Goal: Task Accomplishment & Management: Complete application form

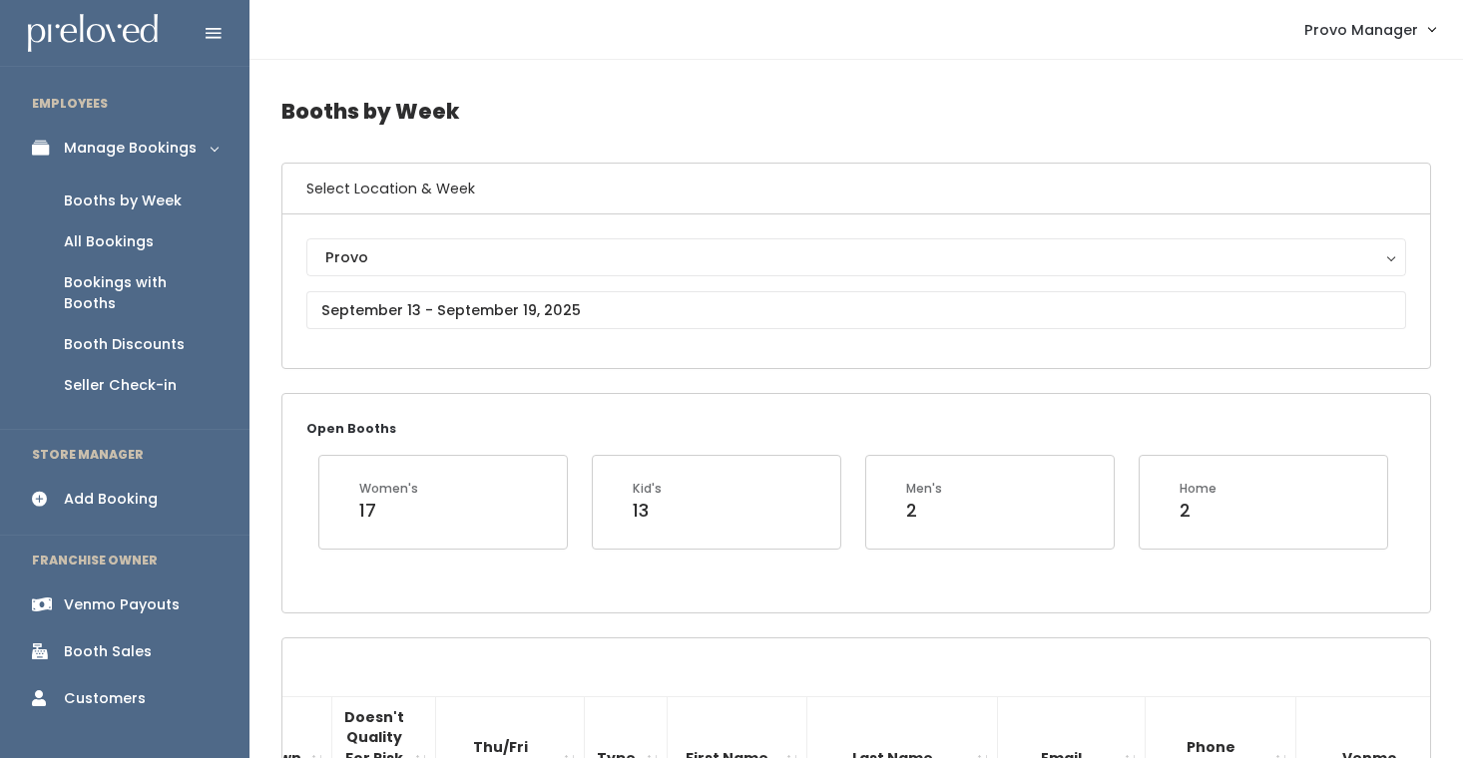
click at [131, 491] on link "Add Booking" at bounding box center [124, 499] width 249 height 45
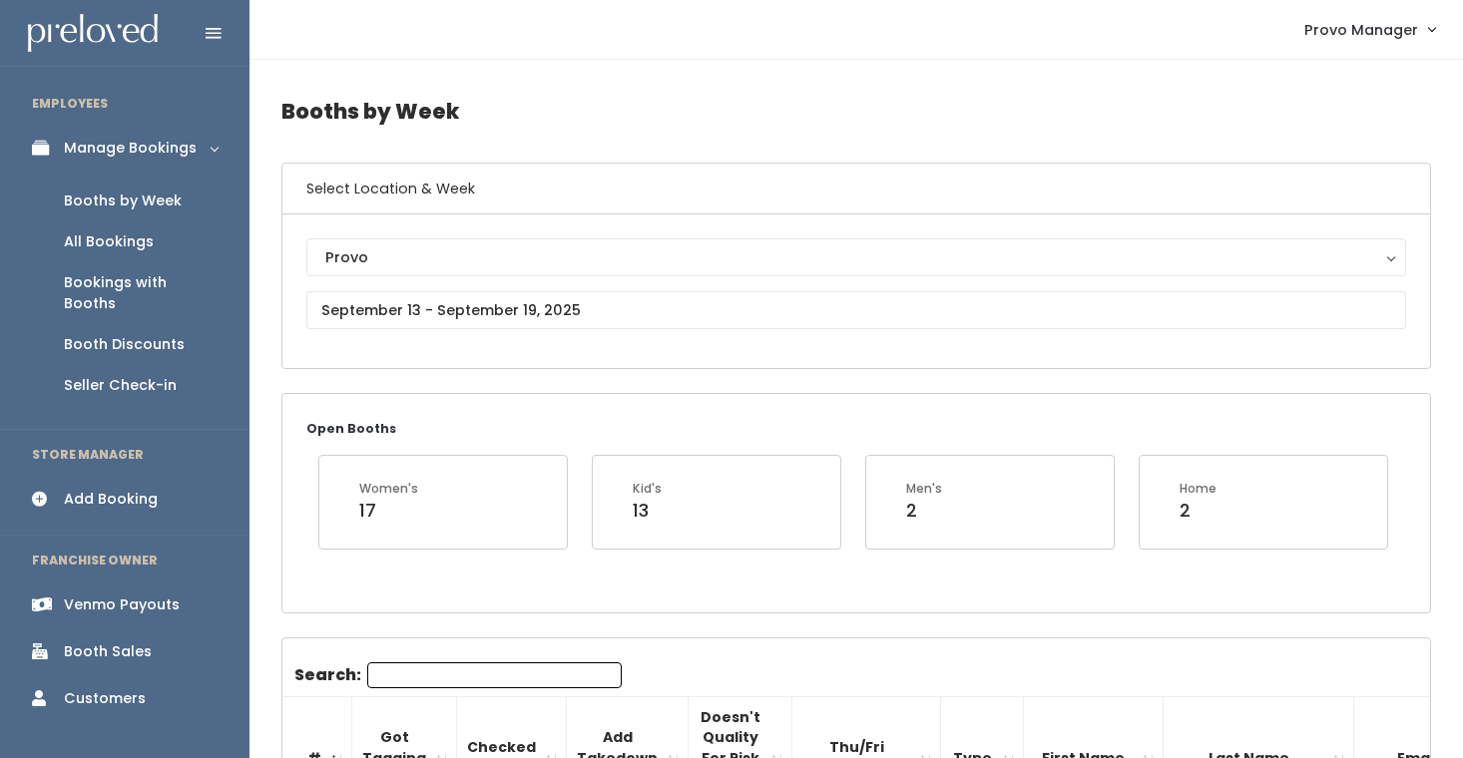
click at [373, 289] on div "Provo Provo" at bounding box center [856, 291] width 1100 height 106
click at [468, 303] on input "text" at bounding box center [856, 310] width 1100 height 38
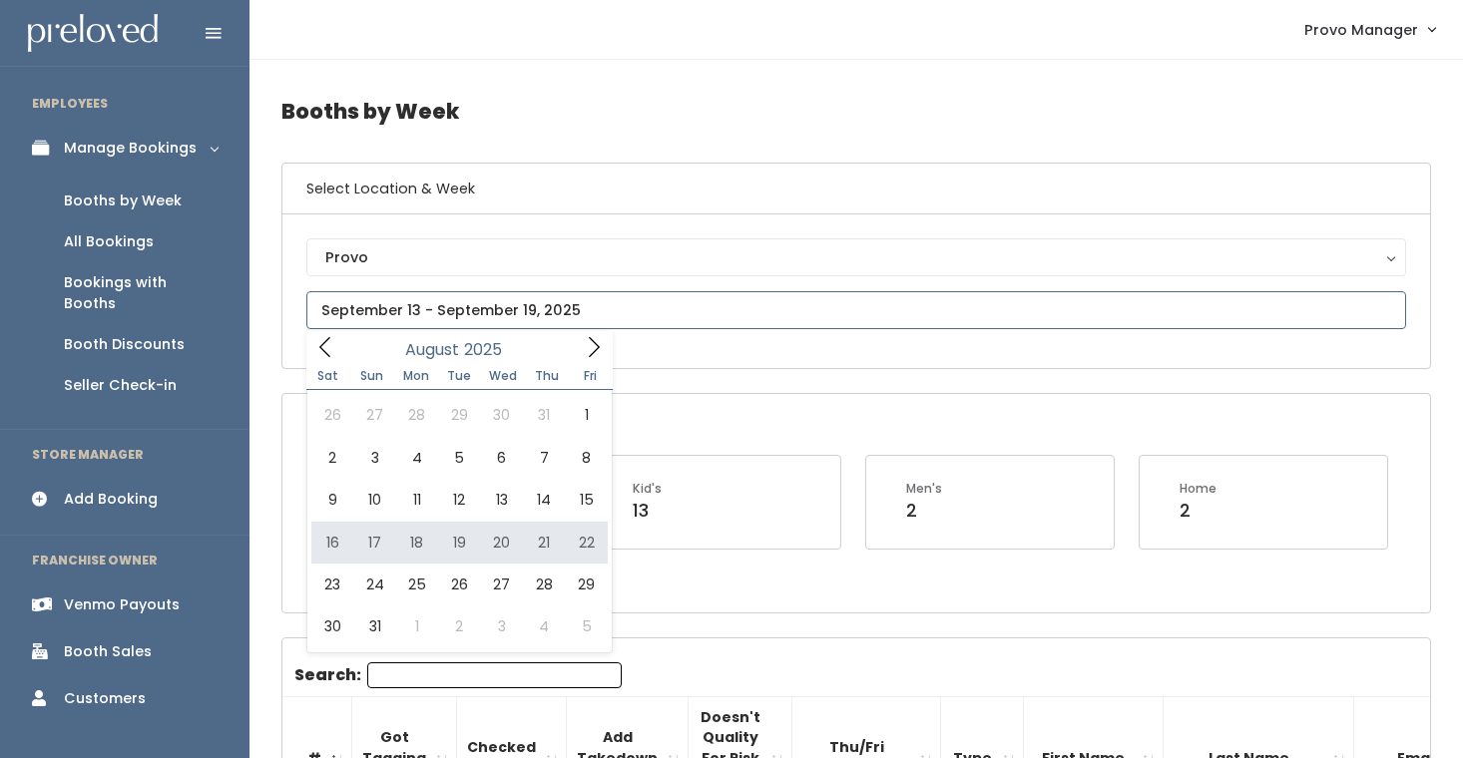
type input "[DATE] to [DATE]"
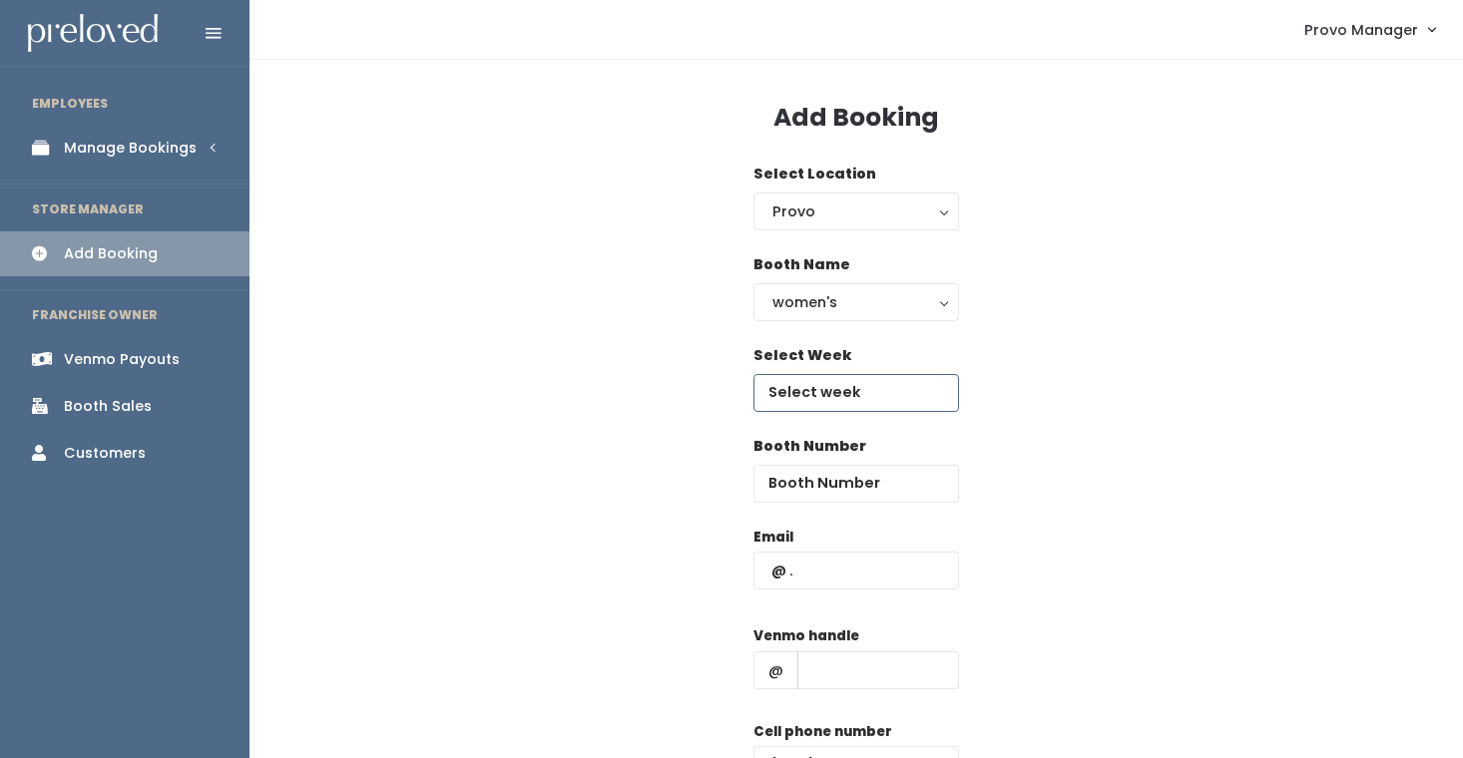
click at [852, 374] on input "text" at bounding box center [856, 393] width 206 height 38
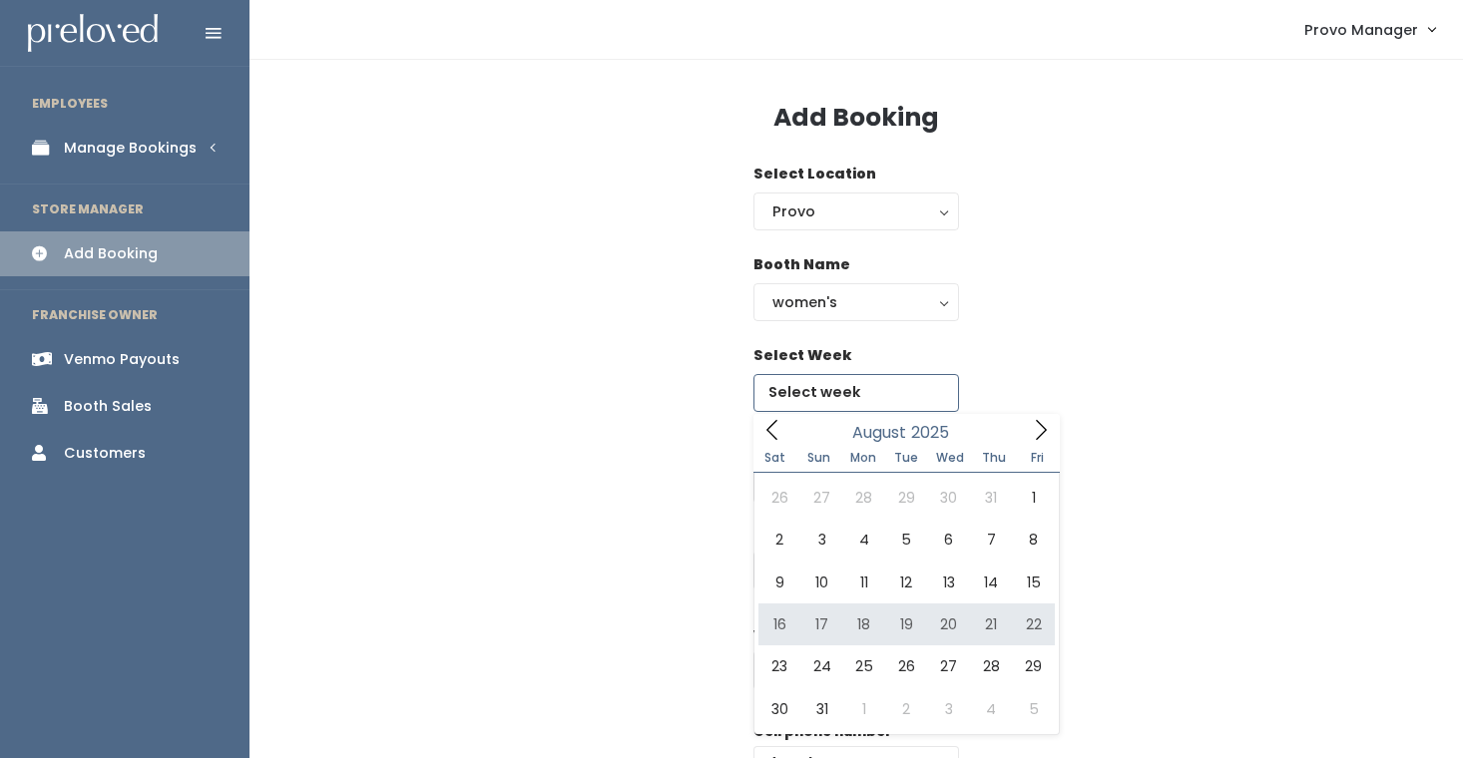
type input "August 16 to August 22"
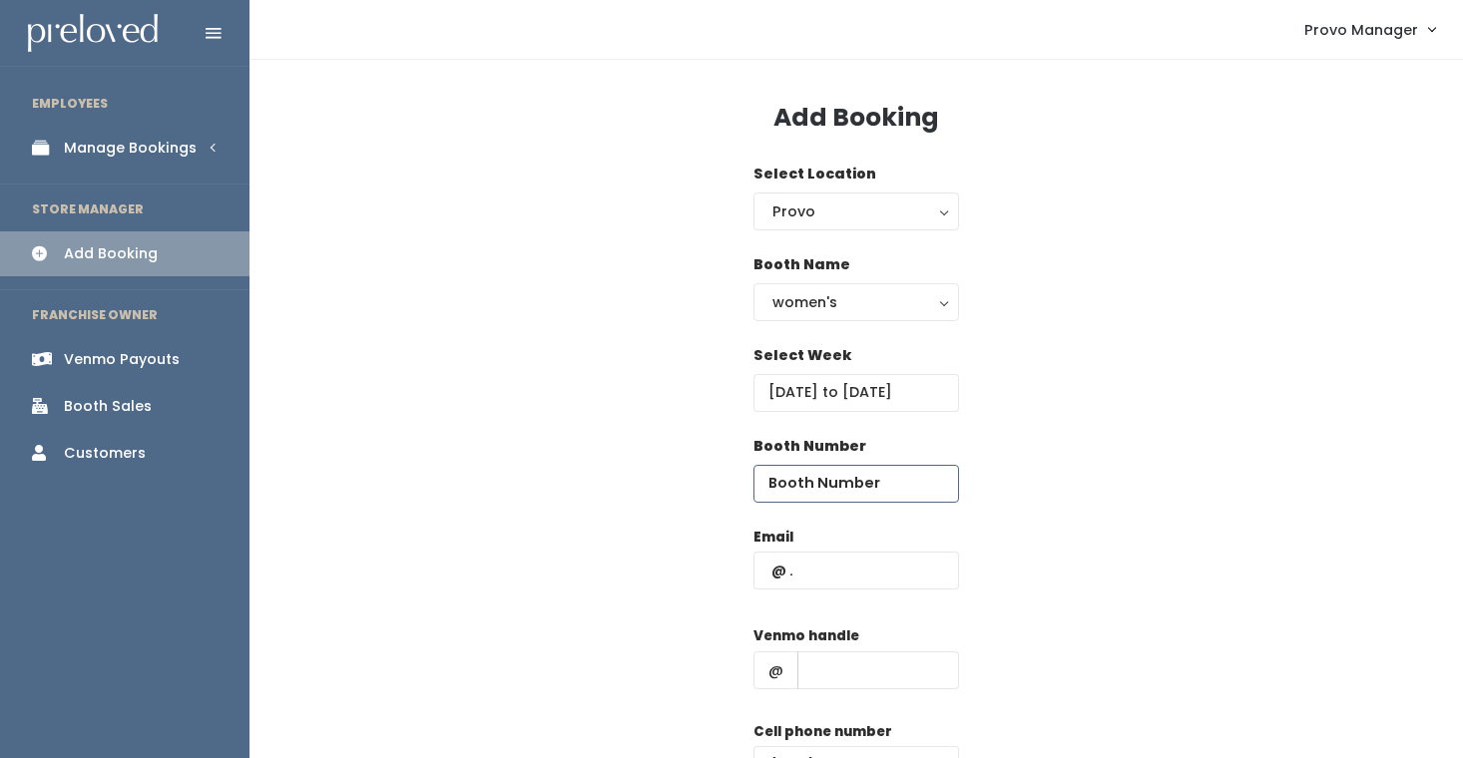
click at [817, 474] on input "number" at bounding box center [856, 484] width 206 height 38
type input "36"
click at [814, 569] on input "text" at bounding box center [856, 571] width 206 height 38
type input "kassidy.marchant2007@gmail.com"
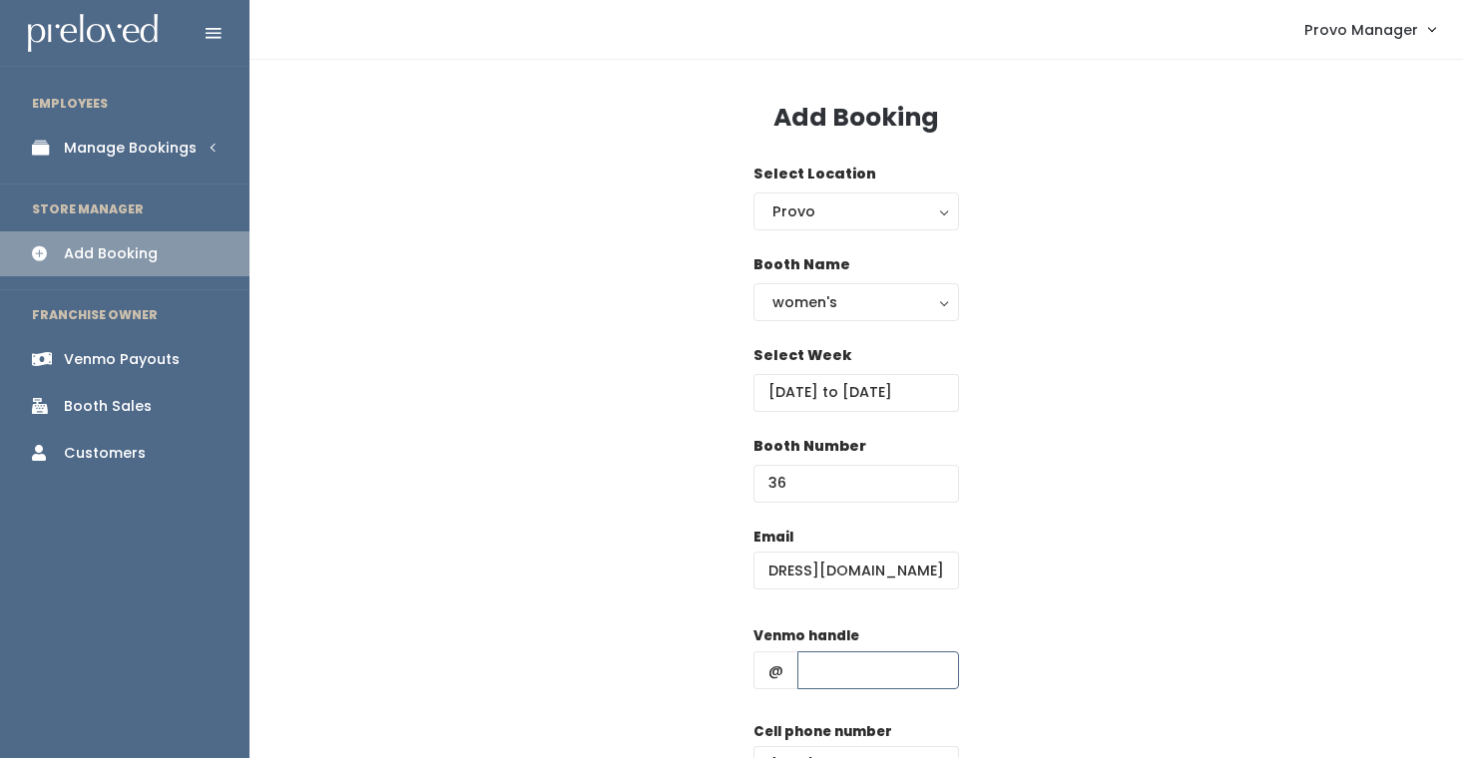
click at [822, 670] on input "text" at bounding box center [878, 671] width 162 height 38
type input "d"
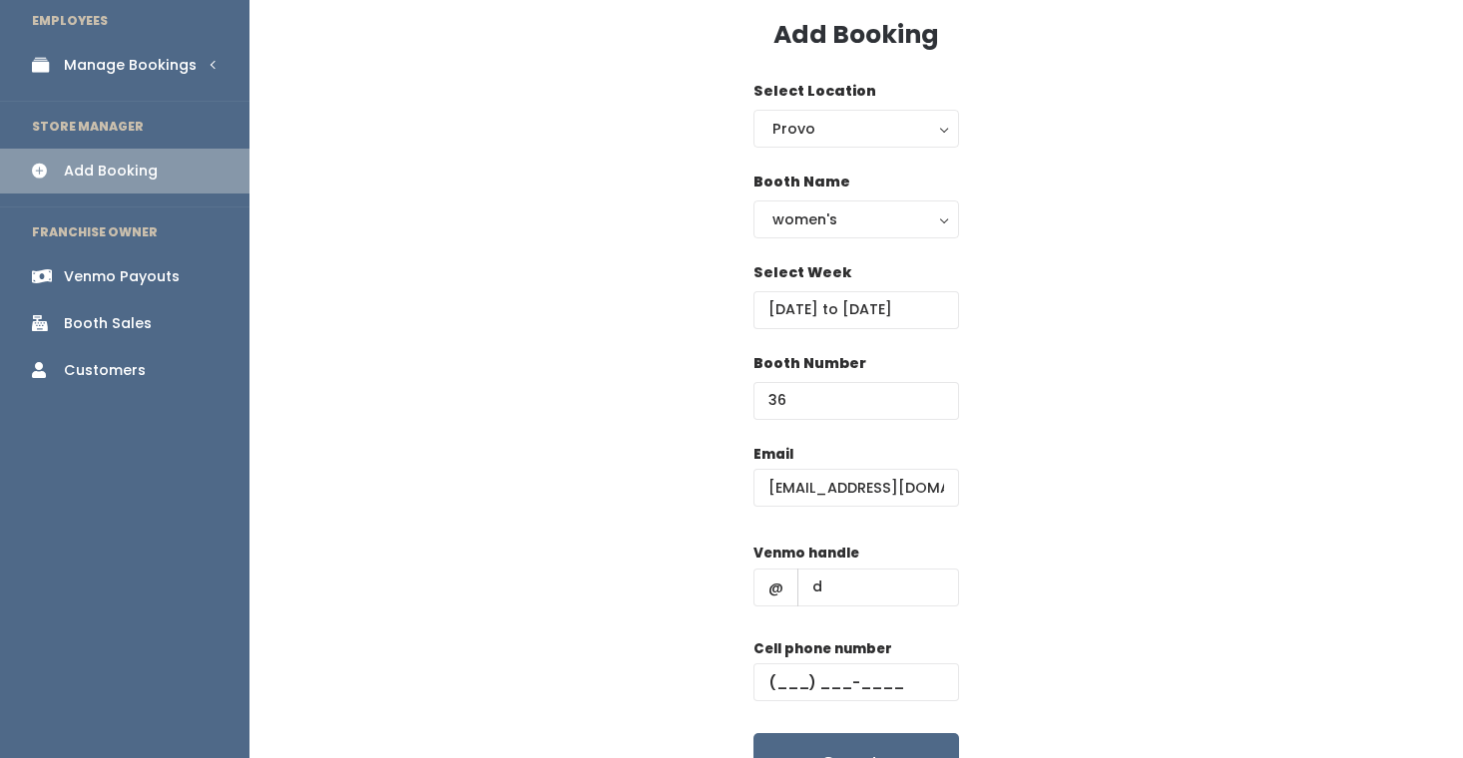
click at [864, 707] on div "Cell phone number" at bounding box center [856, 679] width 206 height 80
click at [862, 690] on input "text" at bounding box center [856, 683] width 206 height 38
type input "(555) 555-5555"
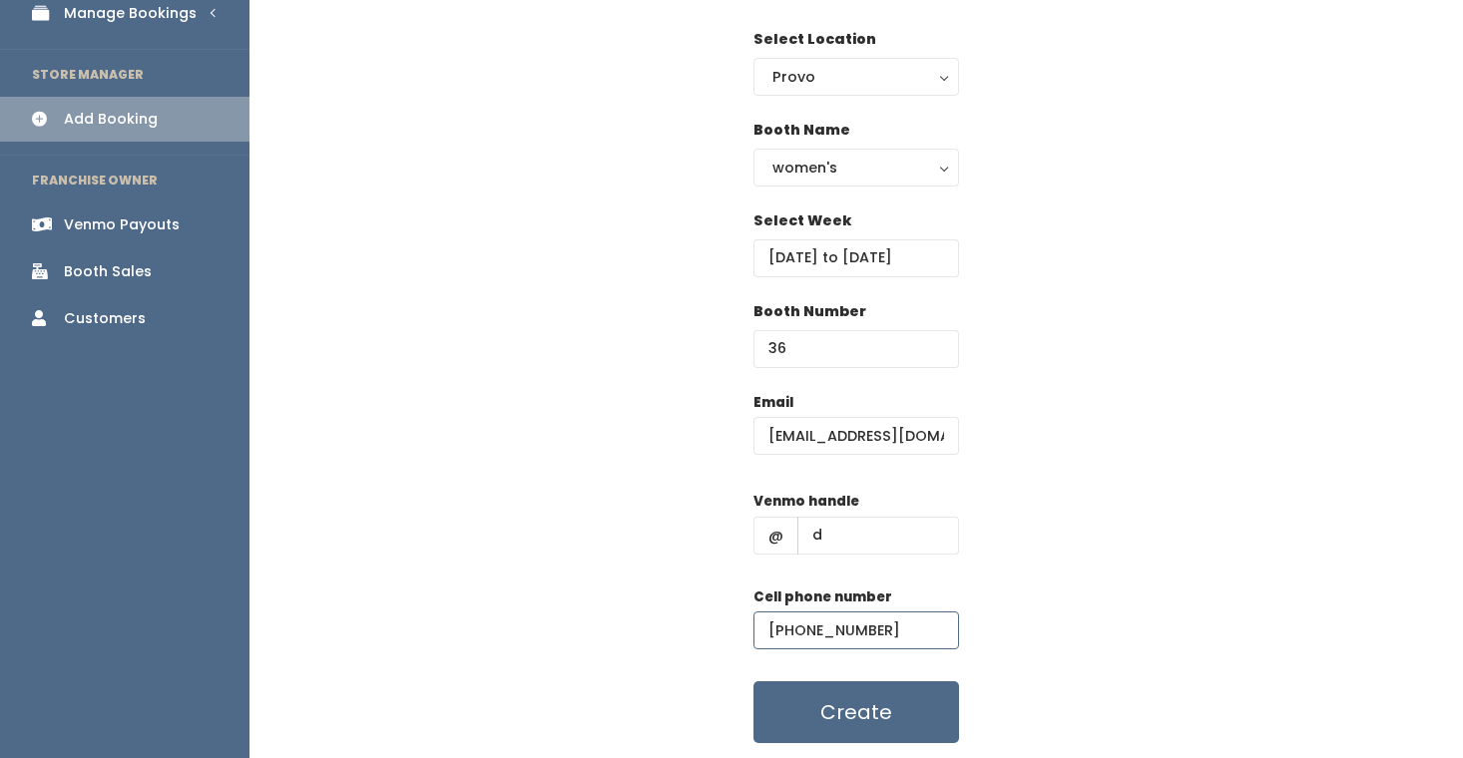
scroll to position [136, 0]
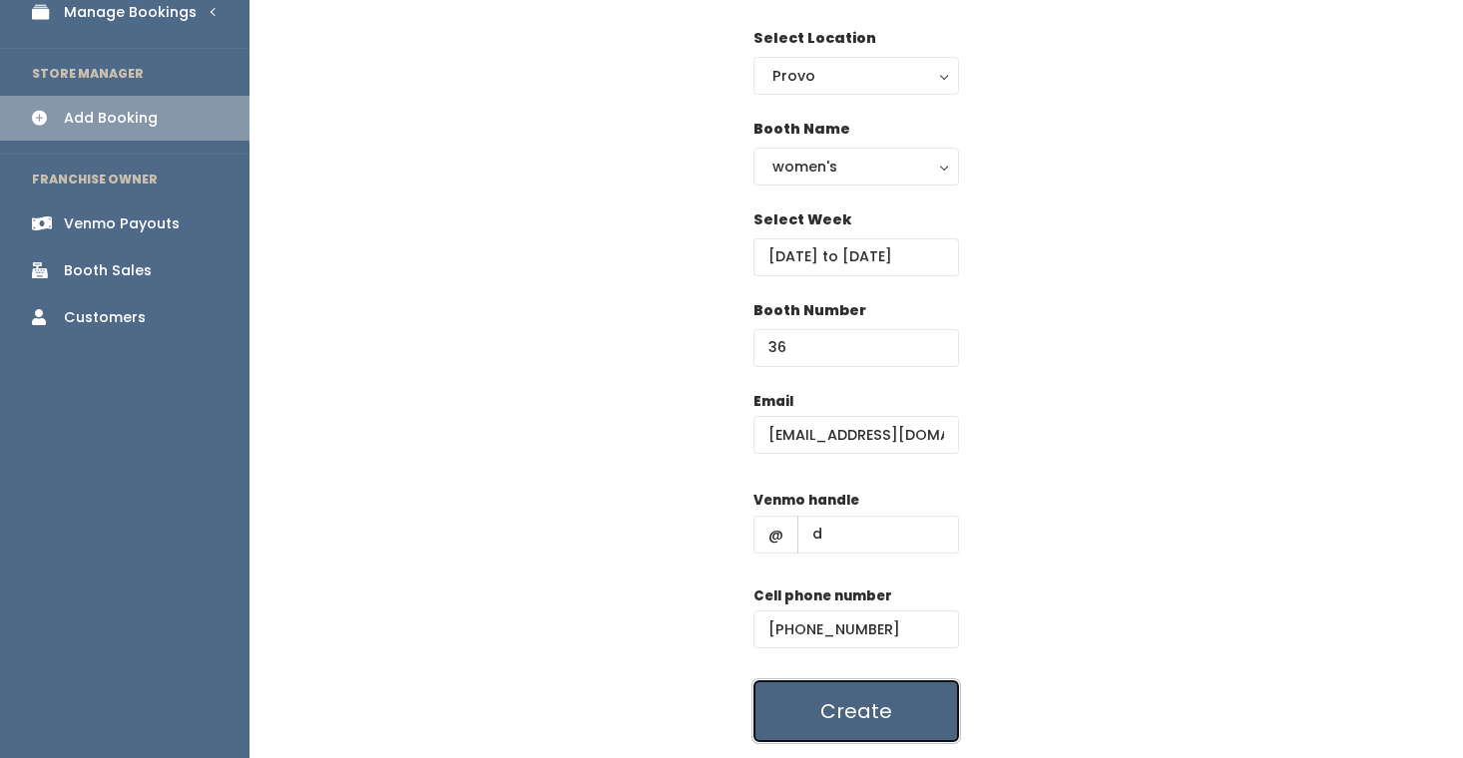
click at [854, 702] on button "Create" at bounding box center [856, 712] width 206 height 62
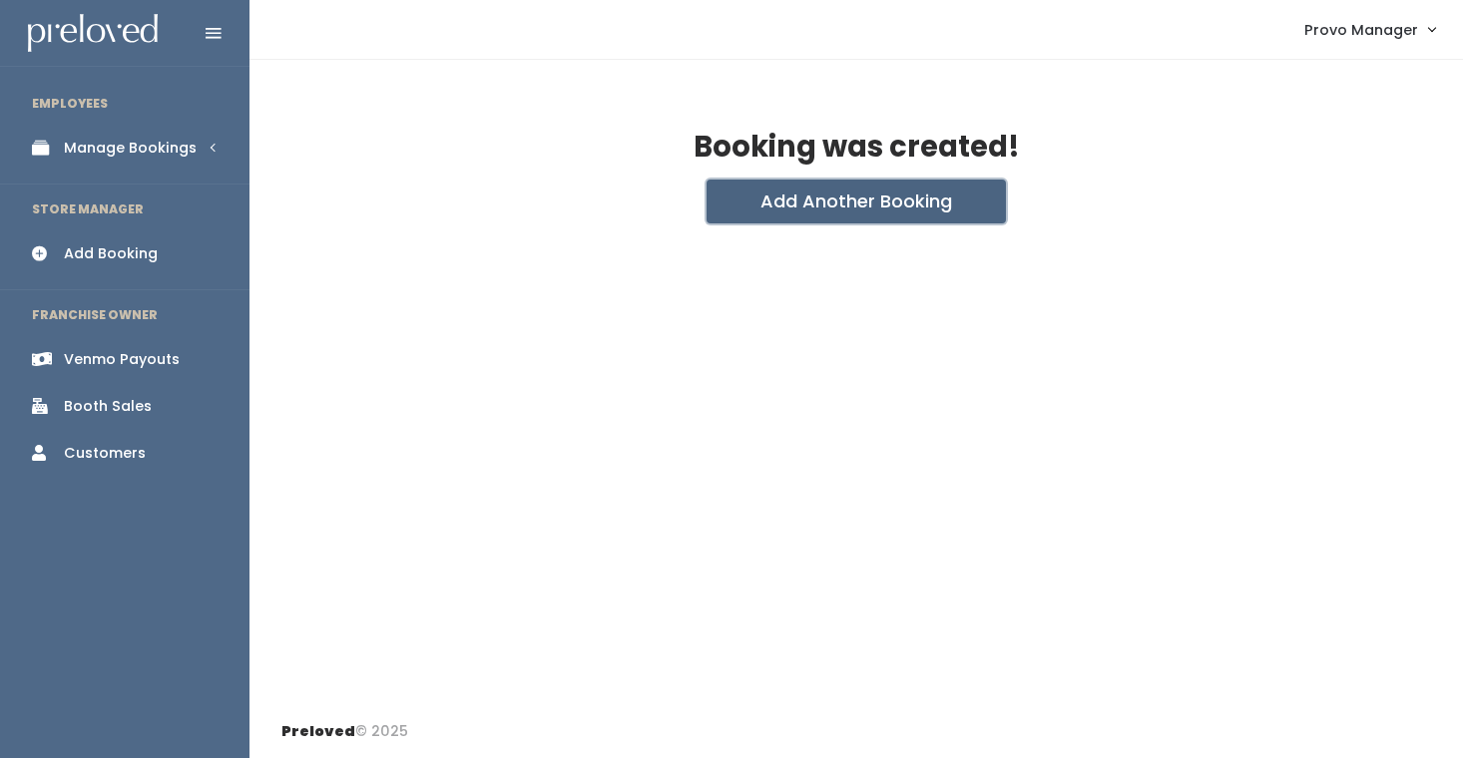
click at [835, 218] on button "Add Another Booking" at bounding box center [855, 202] width 299 height 44
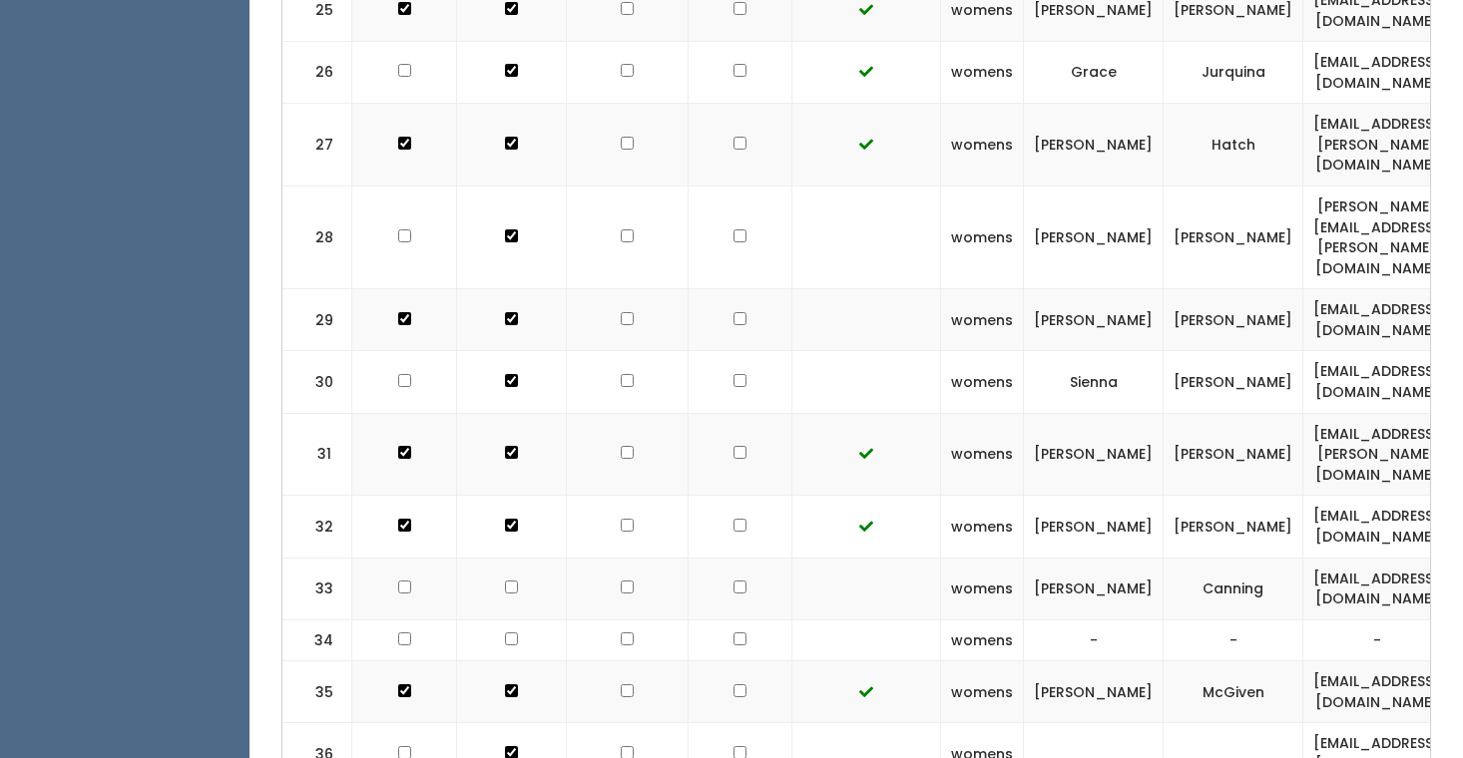
scroll to position [0, 399]
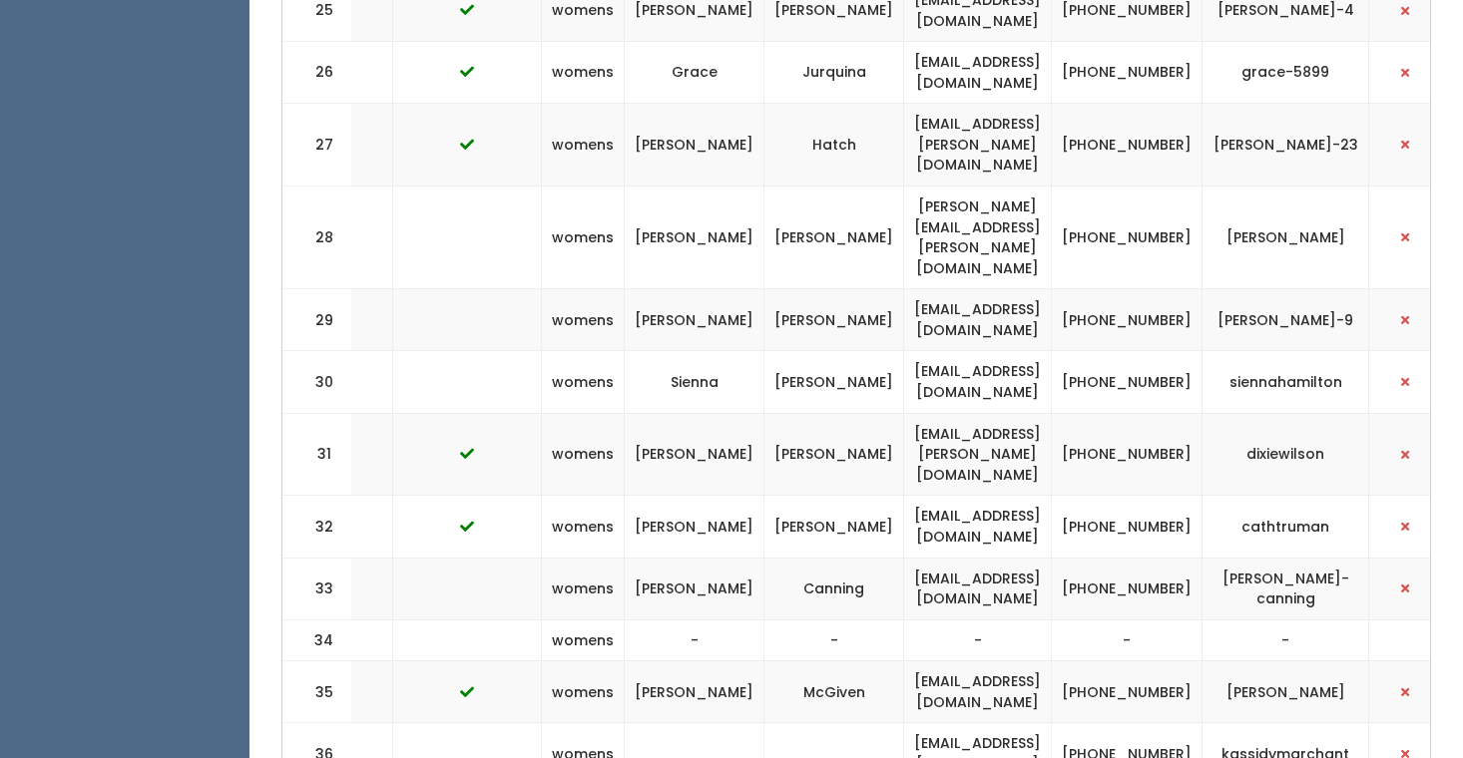
click at [934, 723] on td "kassidy.marchant2007@gmail.com" at bounding box center [978, 754] width 148 height 62
drag, startPoint x: 810, startPoint y: 548, endPoint x: 999, endPoint y: 566, distance: 189.4
click at [1001, 723] on td "kassidy.marchant2007@gmail.com" at bounding box center [978, 754] width 148 height 62
click at [999, 723] on td "kassidy.marchant2007@gmail.com" at bounding box center [978, 754] width 148 height 62
click at [993, 723] on td "kassidy.marchant2007@gmail.com" at bounding box center [978, 754] width 148 height 62
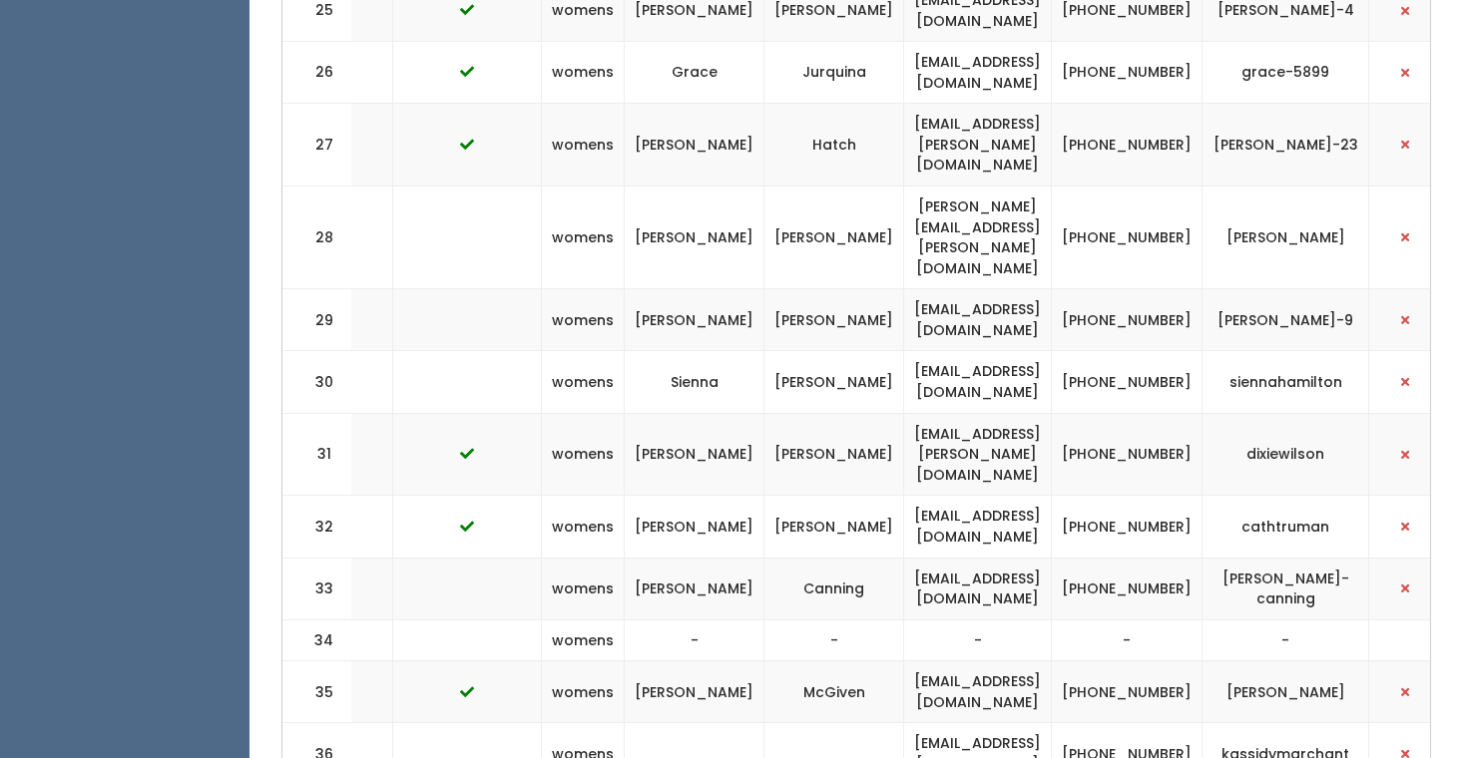
click at [953, 723] on td "kassidy.marchant2007@gmail.com" at bounding box center [978, 754] width 148 height 62
click at [904, 723] on td "kassidy.marchant2007@gmail.com" at bounding box center [978, 754] width 148 height 62
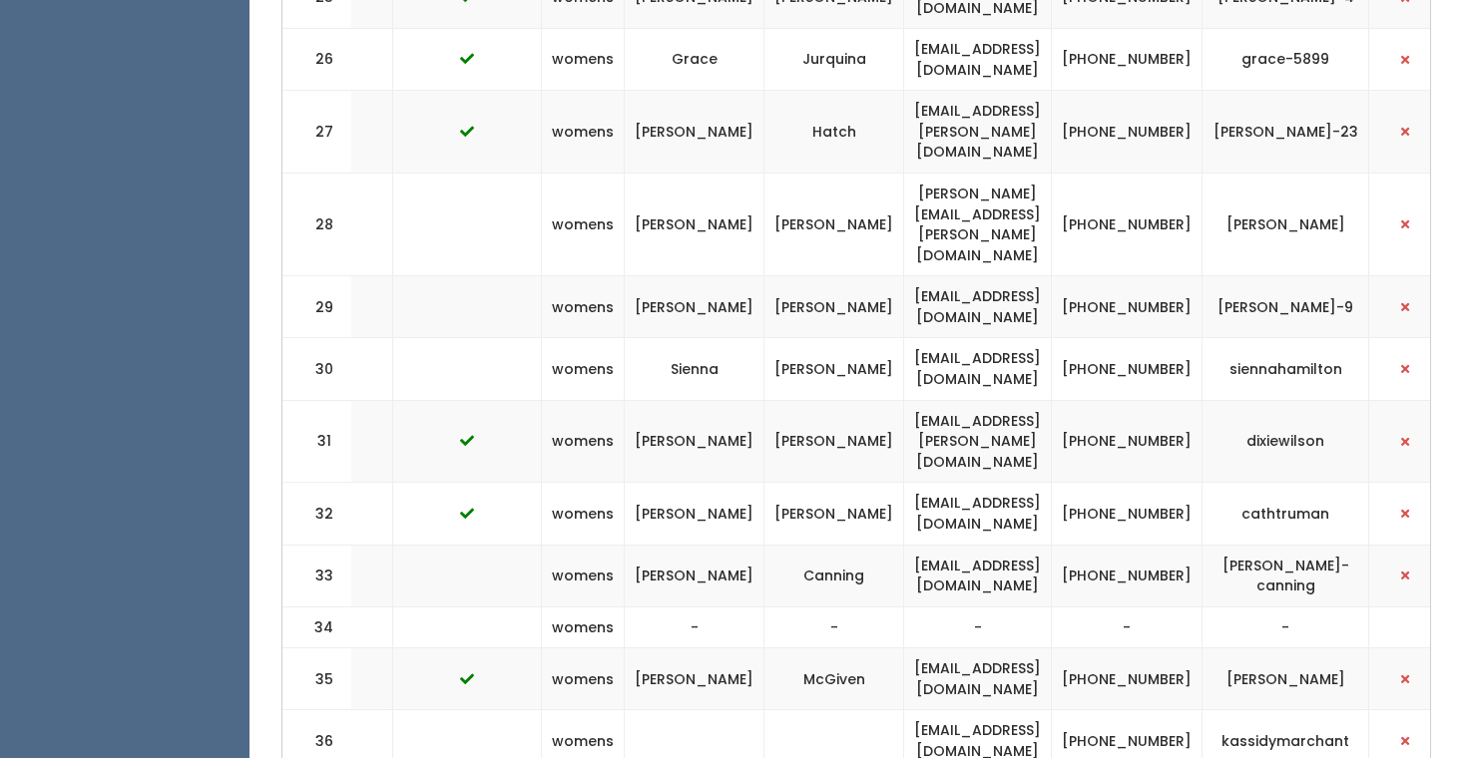
scroll to position [2371, 0]
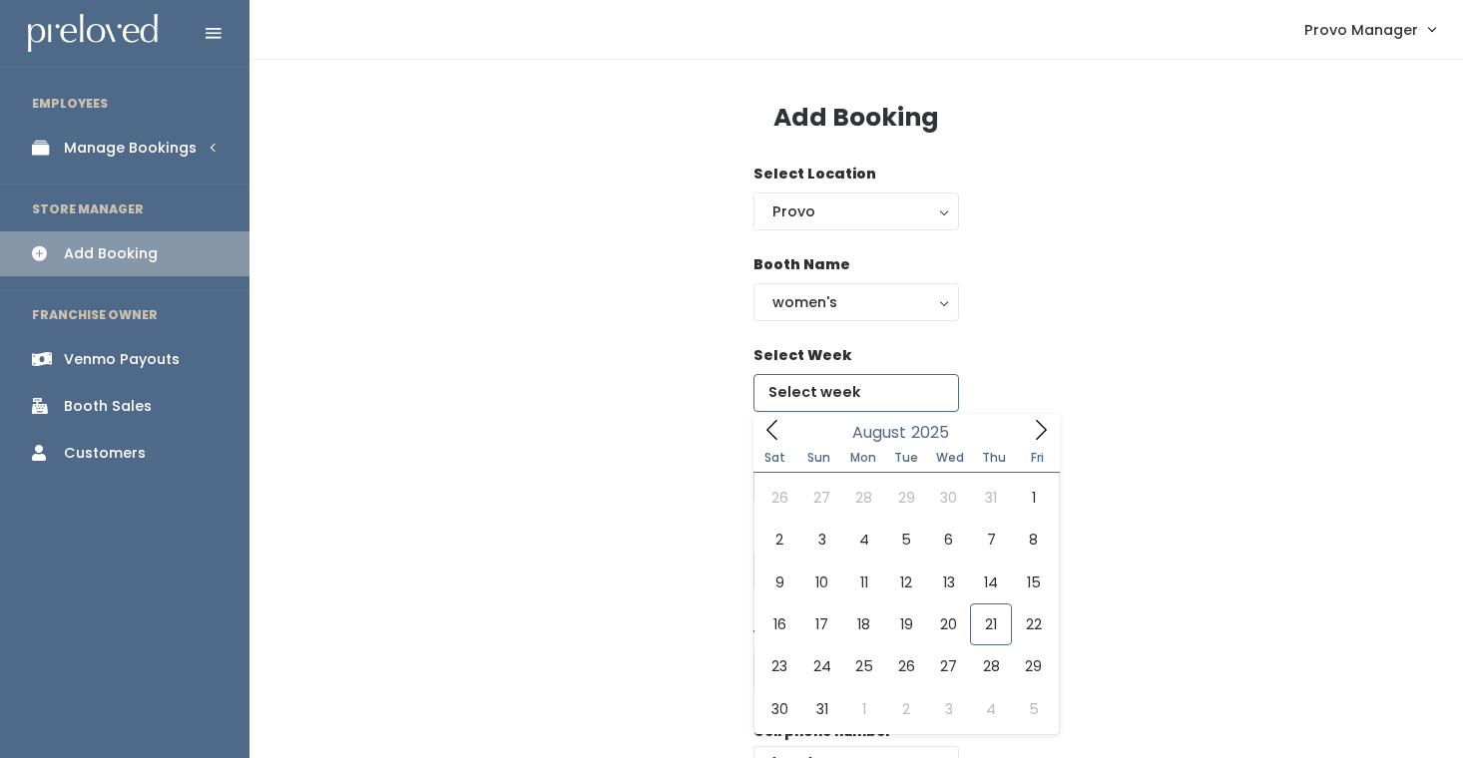
click at [842, 381] on input "text" at bounding box center [856, 393] width 206 height 38
type input "[DATE] to [DATE]"
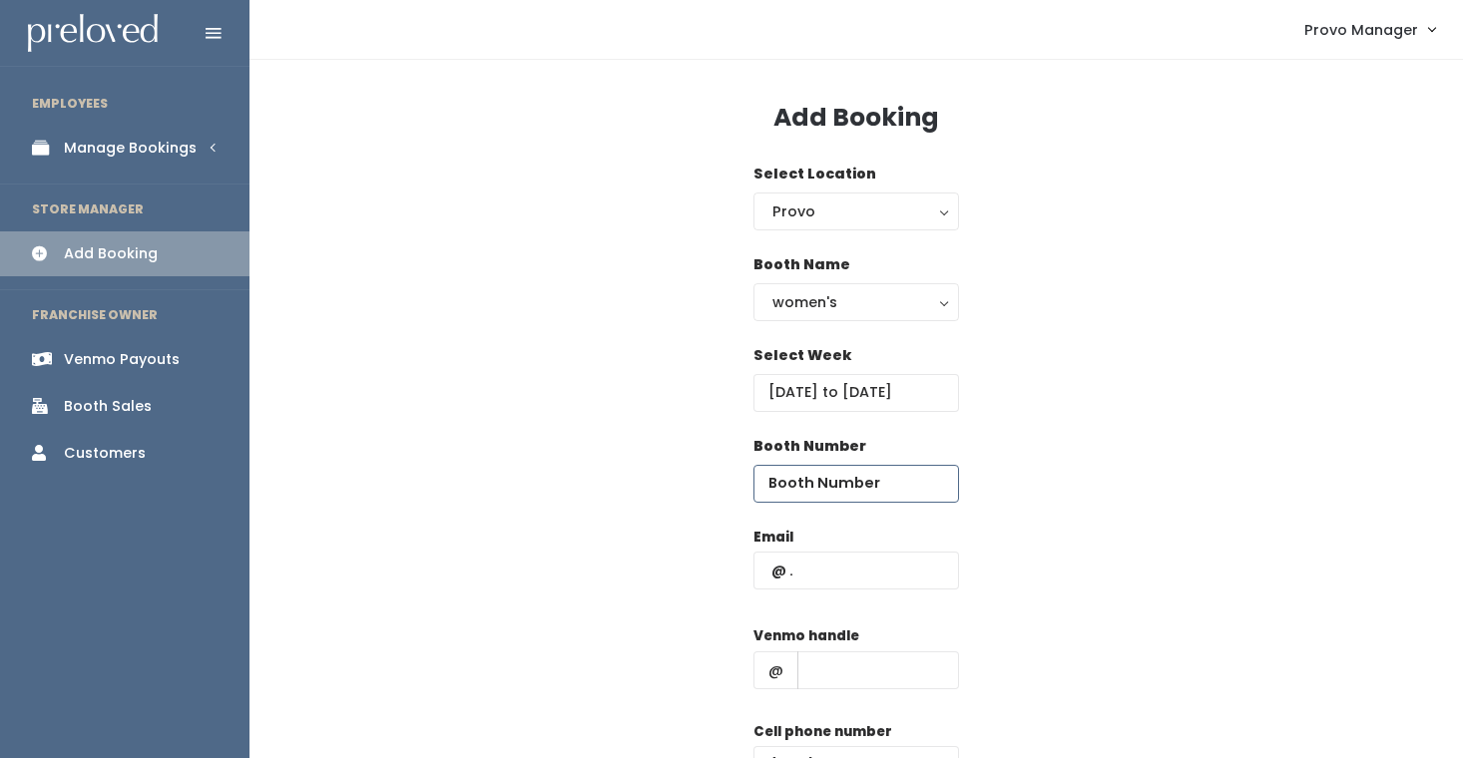
click at [820, 488] on input "number" at bounding box center [856, 484] width 206 height 38
type input "36"
click at [829, 683] on input "text" at bounding box center [878, 671] width 162 height 38
type input "d"
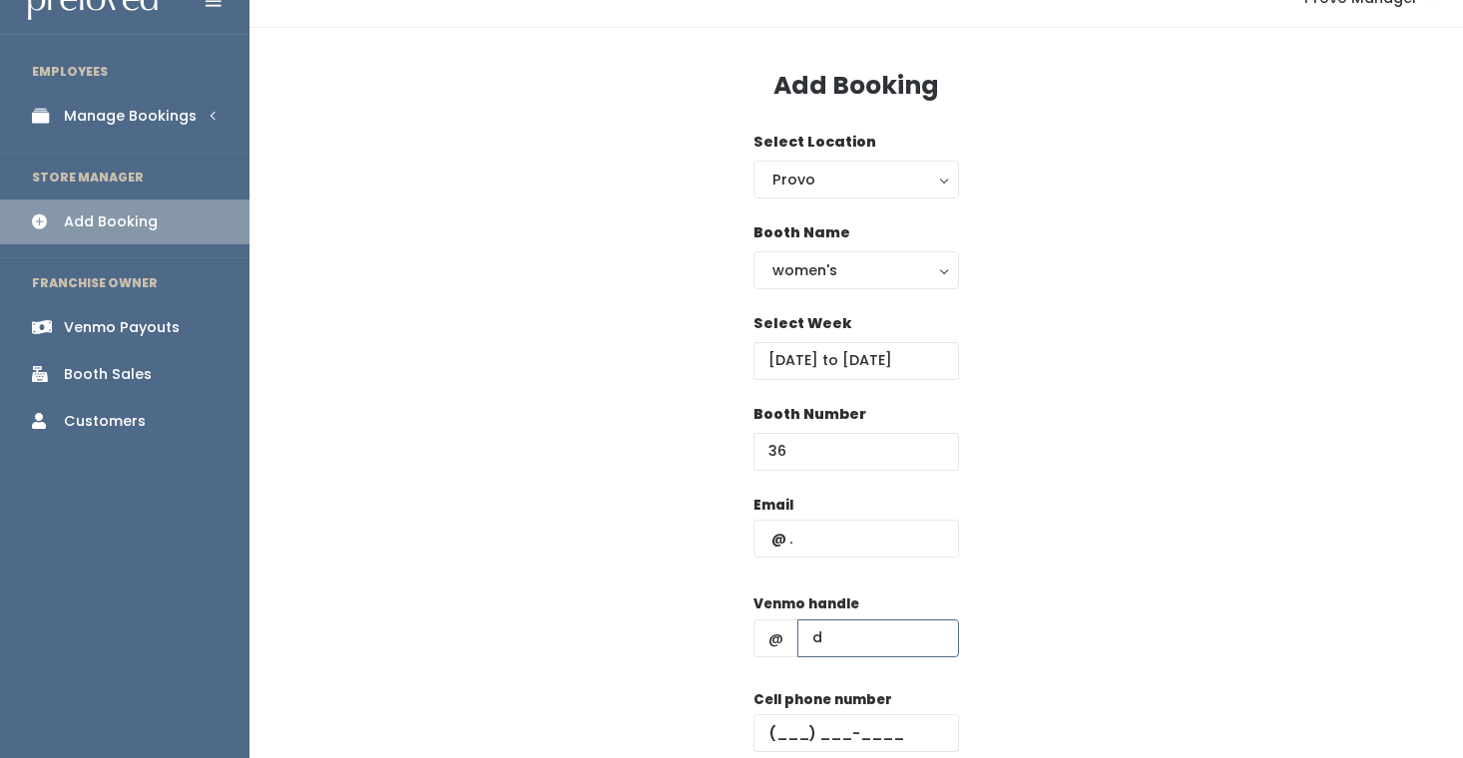
scroll to position [33, 0]
click at [870, 736] on input "text" at bounding box center [856, 732] width 206 height 38
type input "[PHONE_NUMBER]"
click at [812, 540] on input "text" at bounding box center [856, 538] width 206 height 38
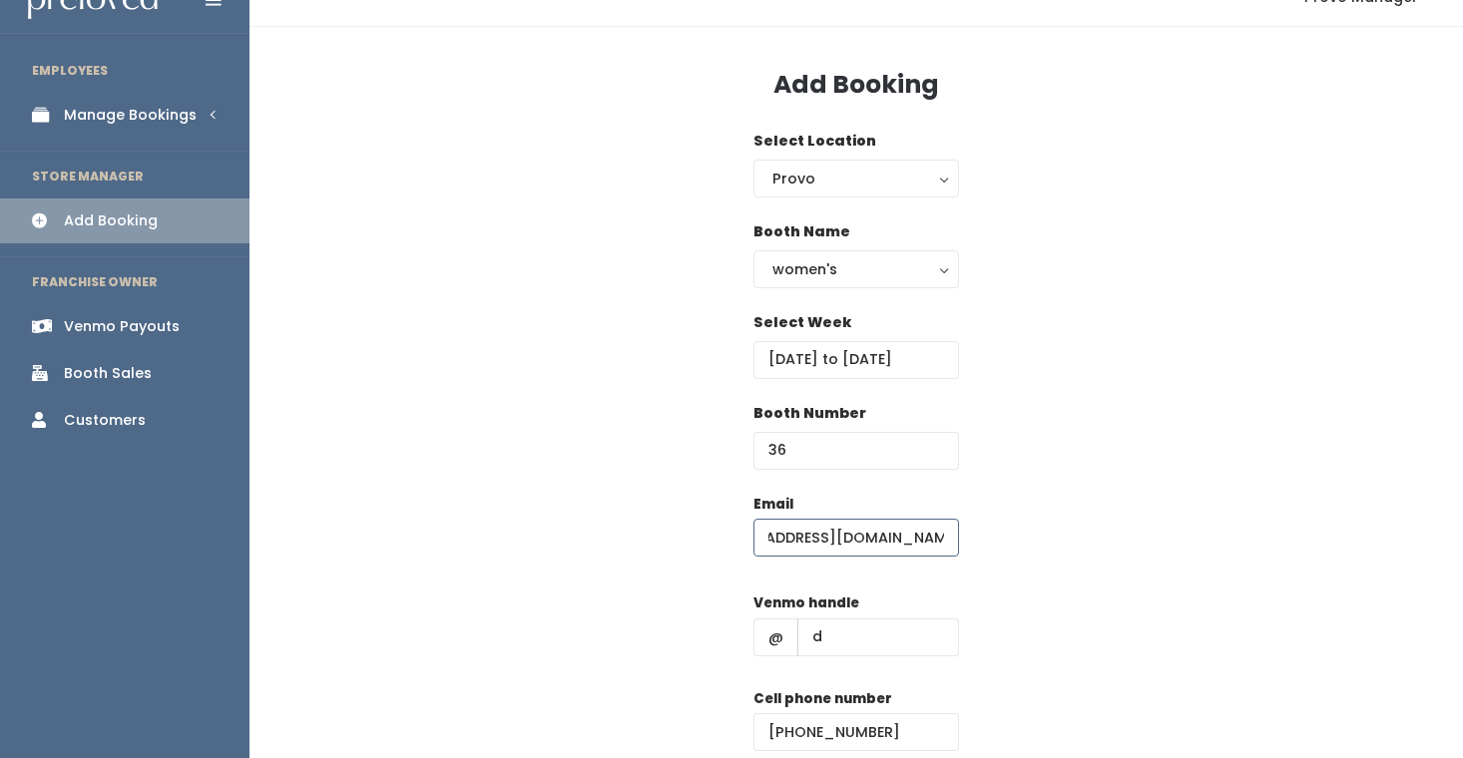
type input "[EMAIL_ADDRESS][DOMAIN_NAME]"
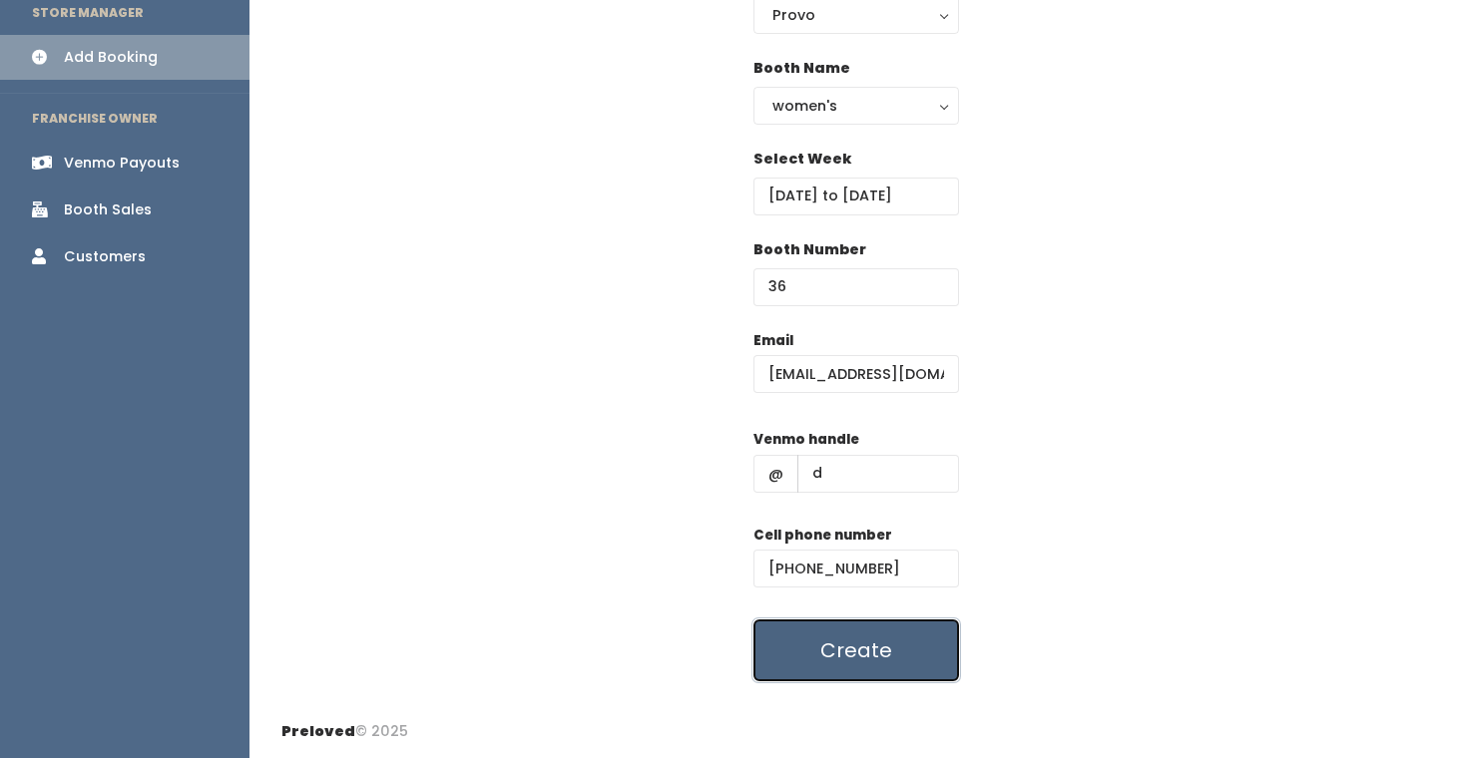
click at [867, 651] on button "Create" at bounding box center [856, 651] width 206 height 62
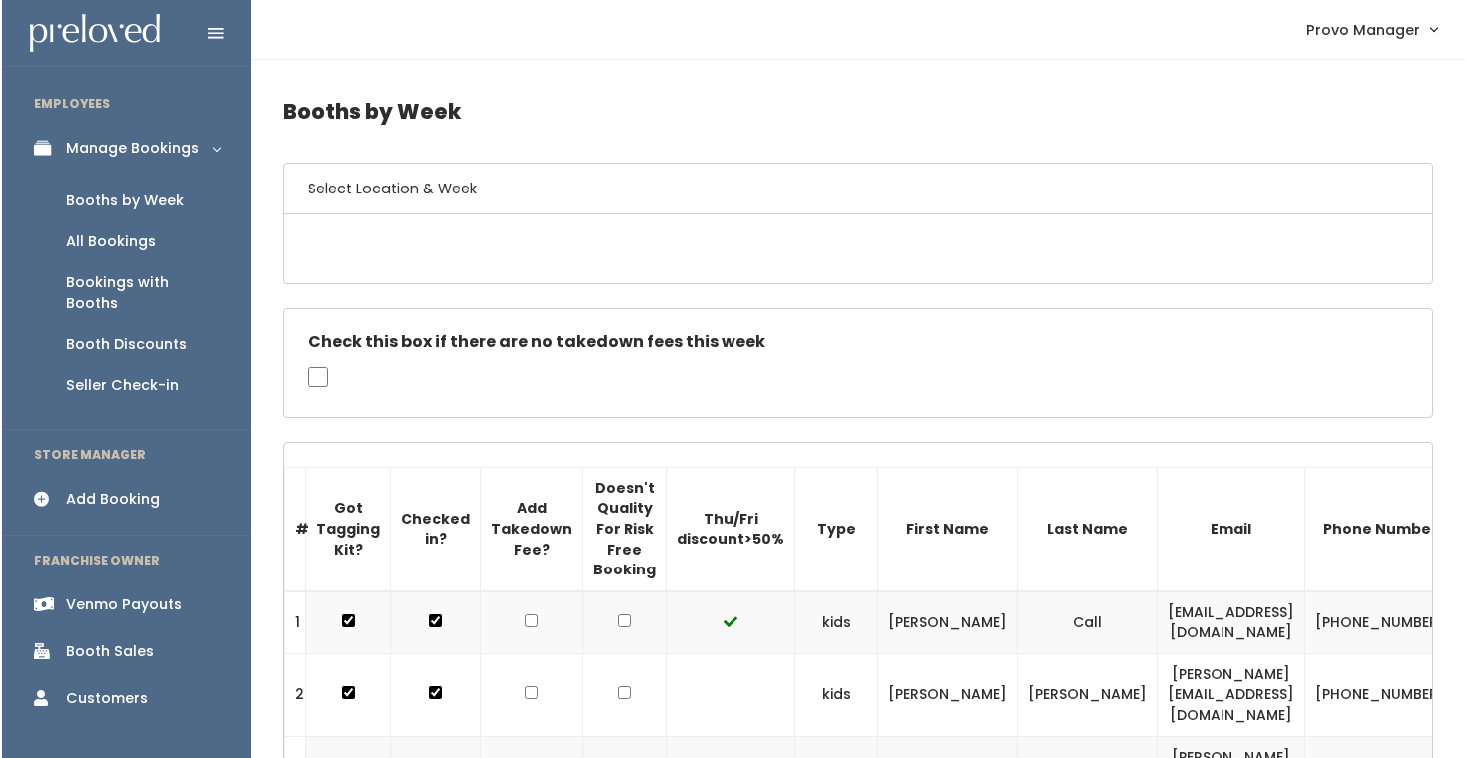
scroll to position [2371, 0]
